Goal: Check status

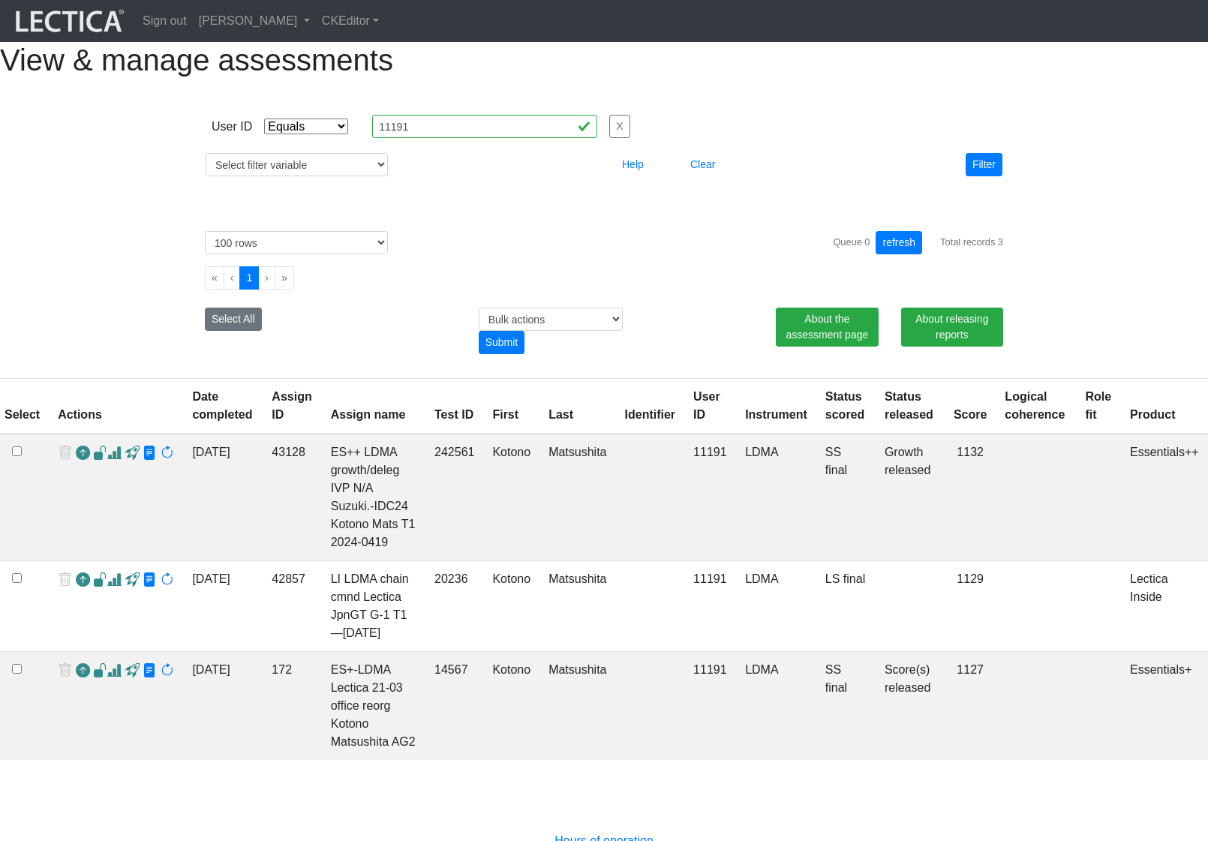
select select "equal"
select select "100"
click at [1098, 78] on div "View & manage assessments" at bounding box center [604, 60] width 1208 height 36
click at [468, 67] on h1 "View & manage assessments" at bounding box center [604, 60] width 1208 height 36
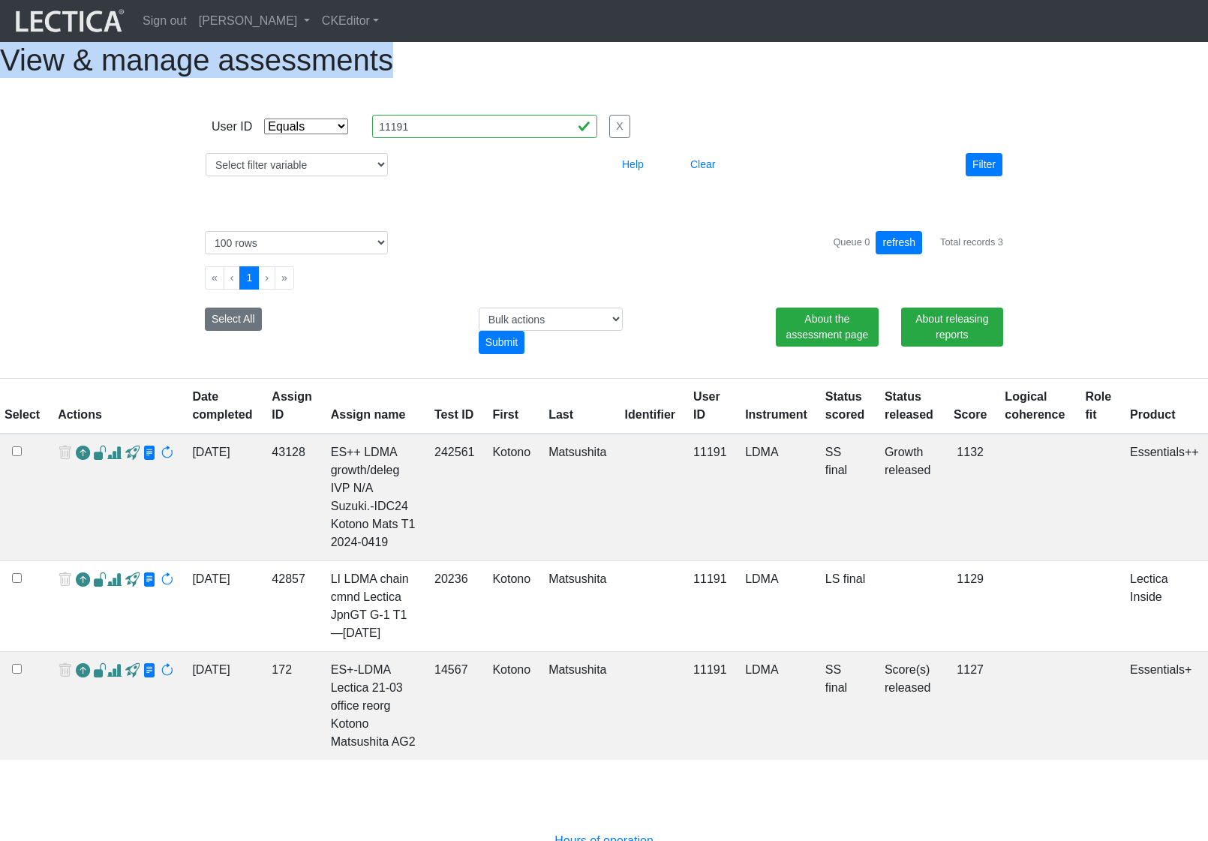
drag, startPoint x: 468, startPoint y: 67, endPoint x: 728, endPoint y: 80, distance: 260.0
click at [728, 78] on h1 "View & manage assessments" at bounding box center [604, 60] width 1208 height 36
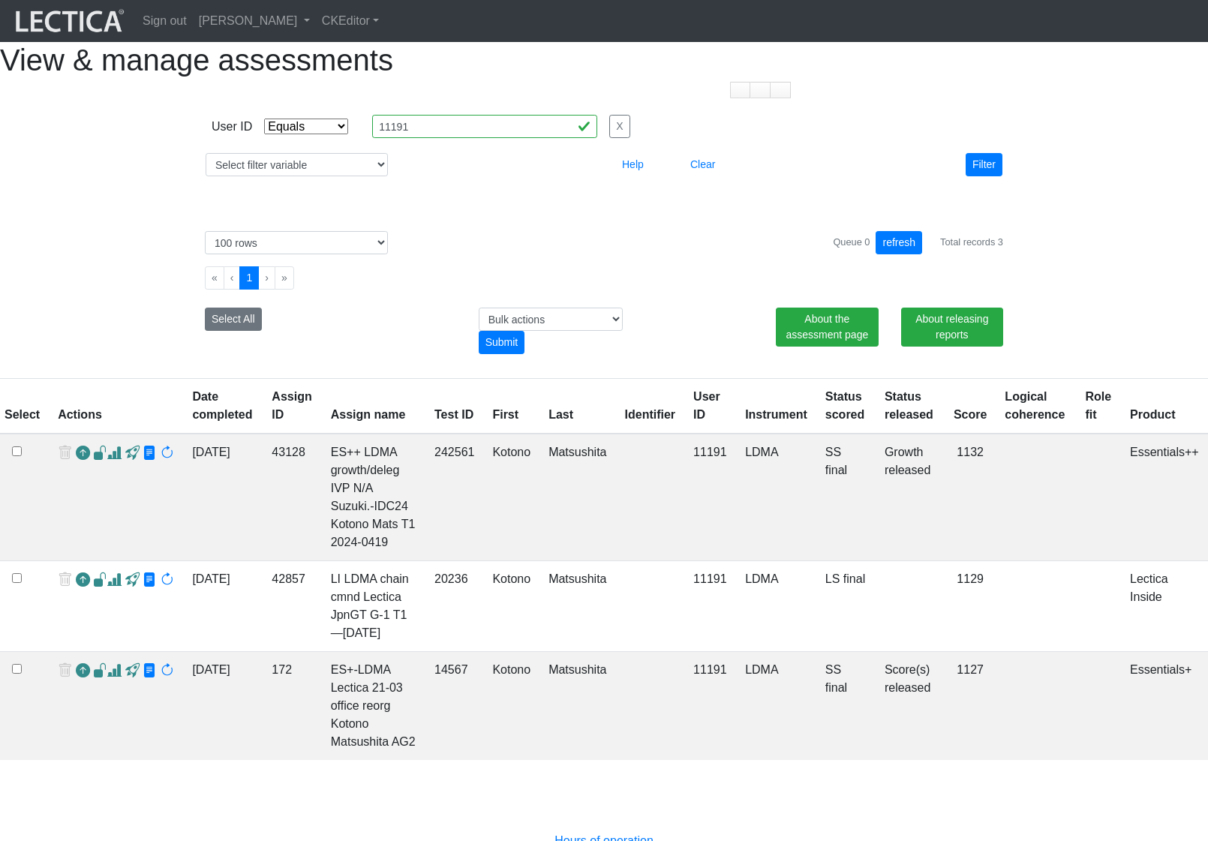
click at [1062, 161] on div "User ID Select filter Equals List Contains Greater than Less than Search string…" at bounding box center [604, 145] width 1208 height 111
click at [1084, 320] on div "View & manage assessments User ID Select filter Equals List Contains Greater th…" at bounding box center [604, 401] width 1208 height 718
click at [1081, 201] on div "User ID Select filter Equals List Contains Greater than Less than Search string…" at bounding box center [604, 145] width 1208 height 111
click at [947, 254] on div "Queue 0 refresh Total records 3" at bounding box center [918, 242] width 170 height 23
drag, startPoint x: 947, startPoint y: 281, endPoint x: 1000, endPoint y: 280, distance: 52.5
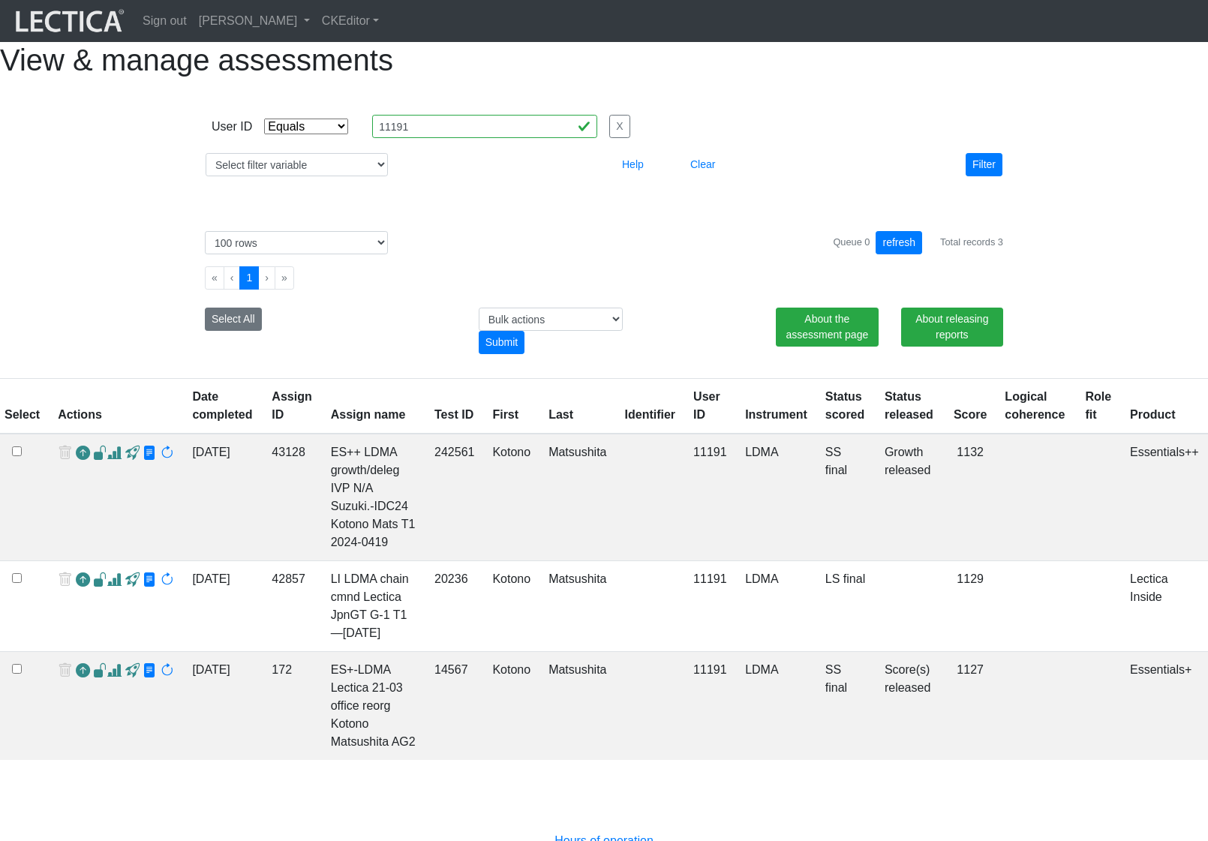
click at [1000, 254] on div "Queue 0 refresh Total records 3" at bounding box center [918, 242] width 170 height 23
click at [1055, 201] on div "User ID Select filter Equals List Contains Greater than Less than Search string…" at bounding box center [604, 145] width 1208 height 111
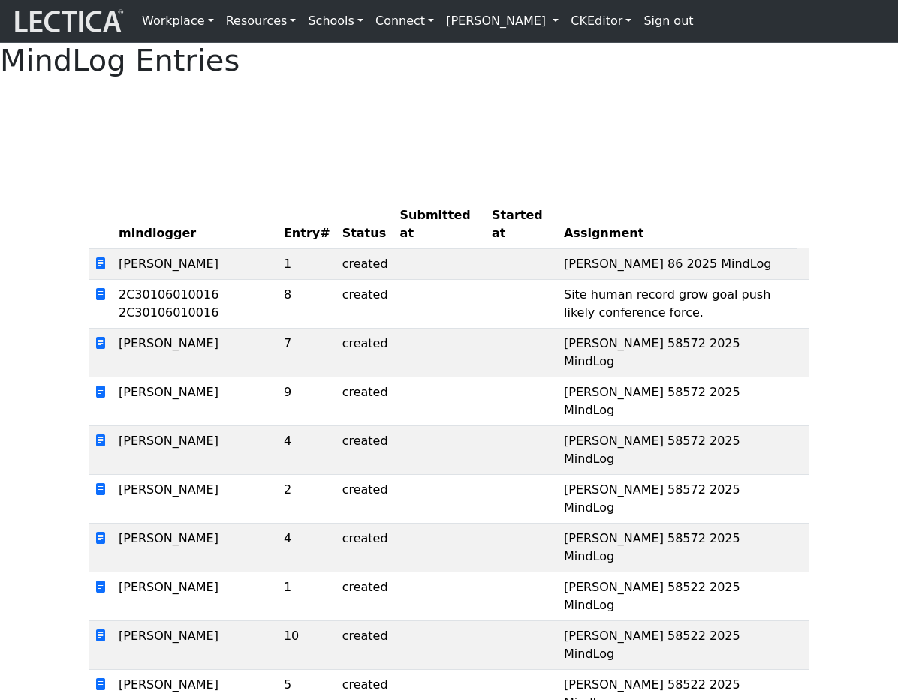
click at [246, 214] on div "mindlogger Entry# Status Submitted at Started at Assignment Alessandro Madruga …" at bounding box center [449, 591] width 720 height 854
click at [582, 203] on div "mindlogger Entry# Status Submitted at Started at Assignment Alessandro Madruga …" at bounding box center [449, 591] width 720 height 854
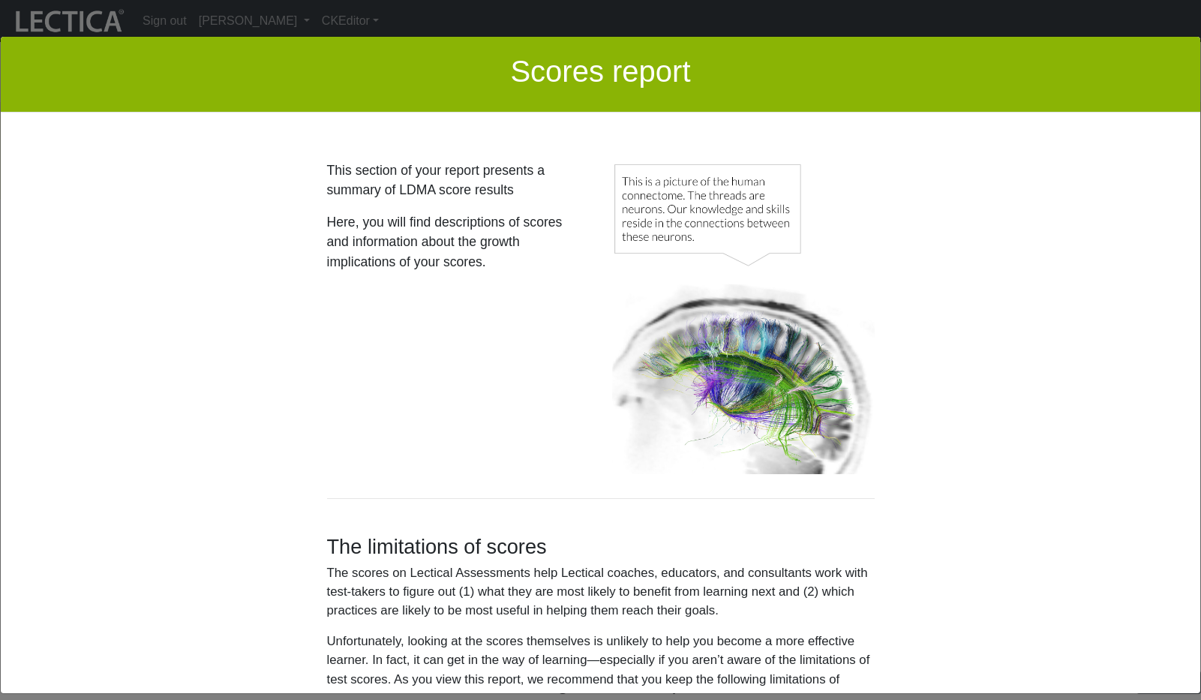
scroll to position [4802, 0]
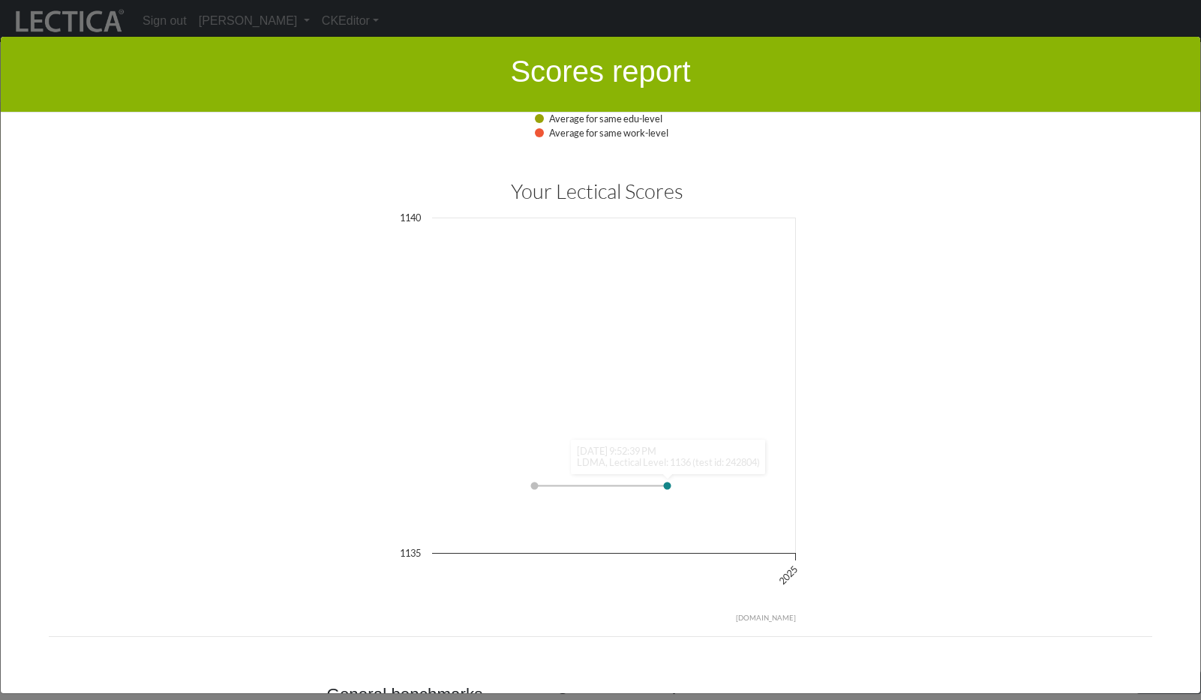
click at [952, 266] on div "Your Lectical Scores Line chart with 3 data points. View as data table, Your Le…" at bounding box center [601, 399] width 856 height 450
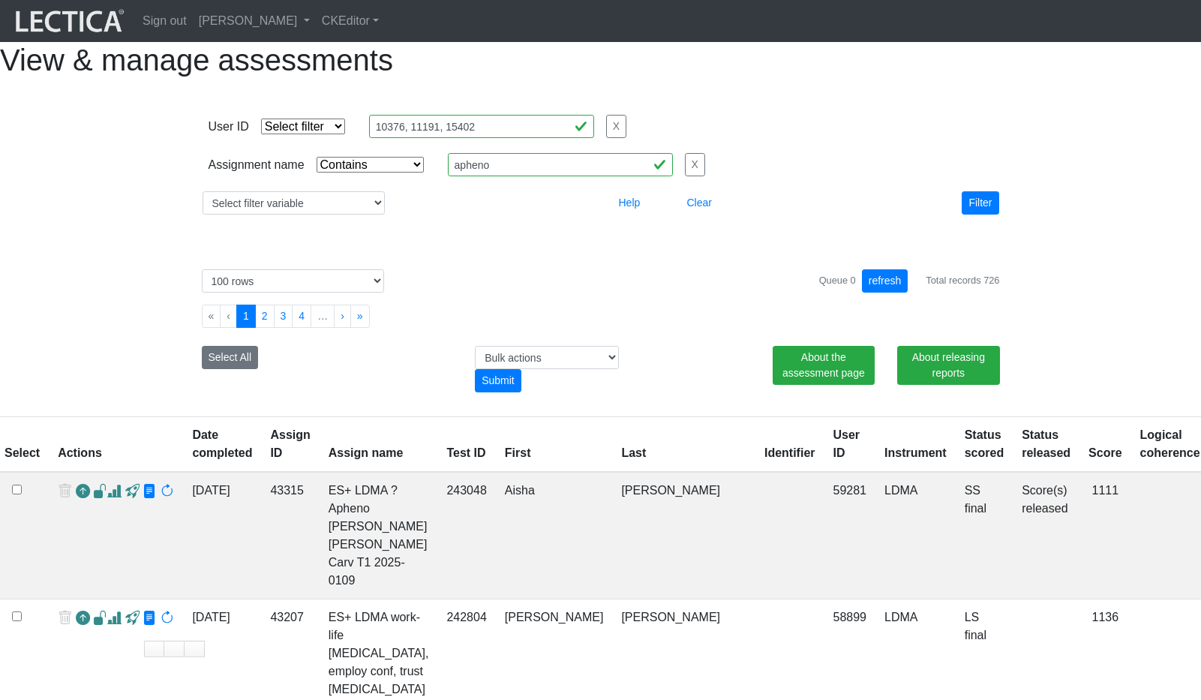
select select "icontains"
select select "100"
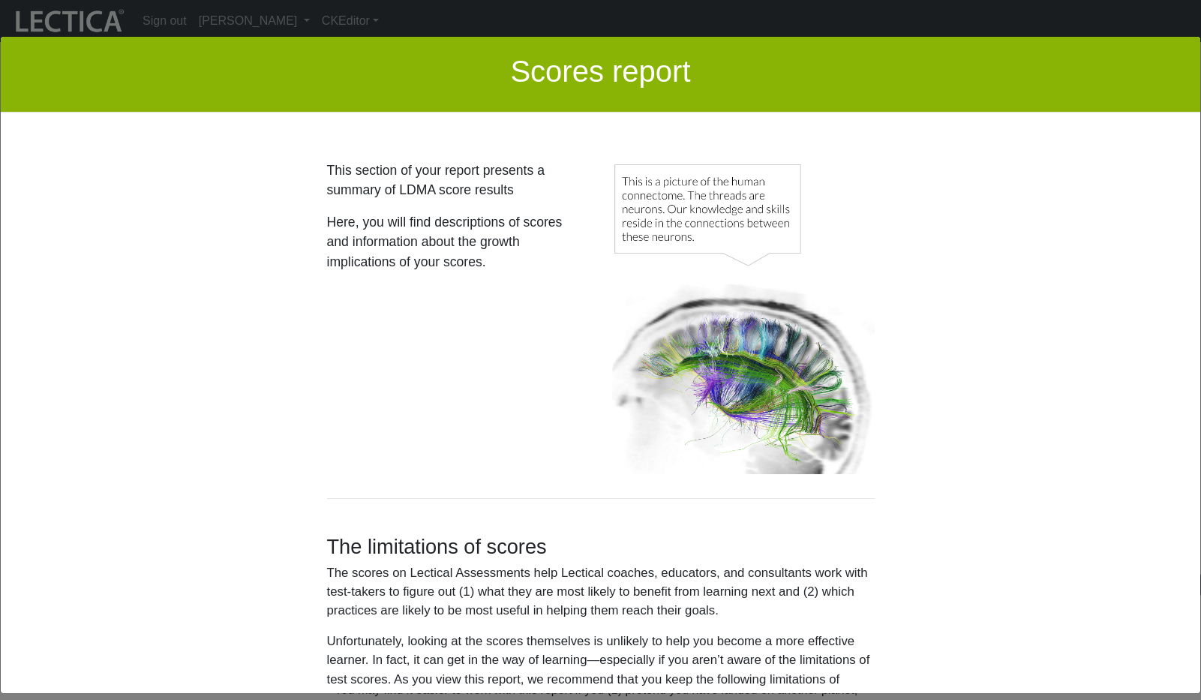
scroll to position [3347, 0]
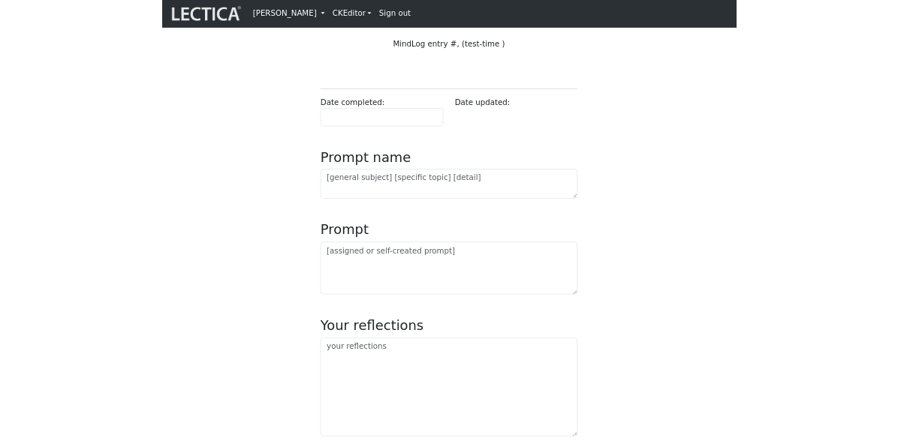
scroll to position [33, 0]
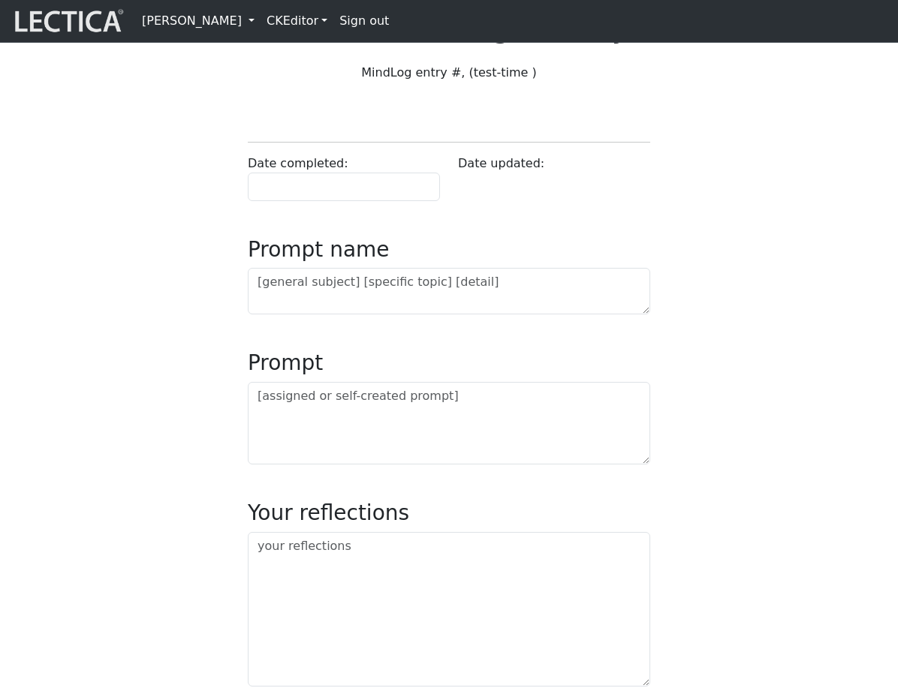
click at [134, 380] on div "Date completed: Date updated: Prompt name Prompt Your reflections Your micro-ta…" at bounding box center [449, 627] width 720 height 994
